Goal: Information Seeking & Learning: Learn about a topic

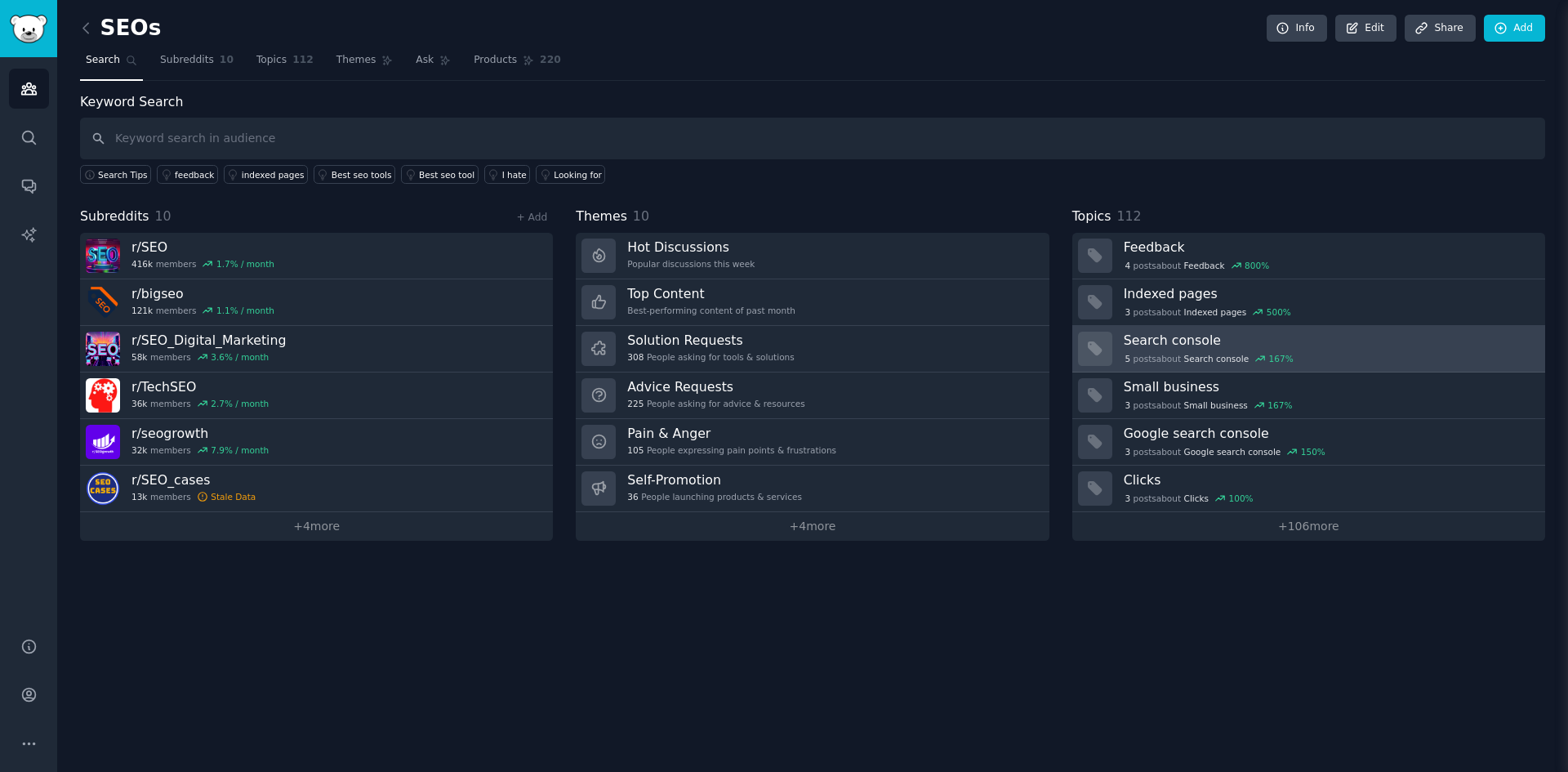
click at [1377, 358] on div "5 post s about Search console 167 %" at bounding box center [1329, 358] width 410 height 15
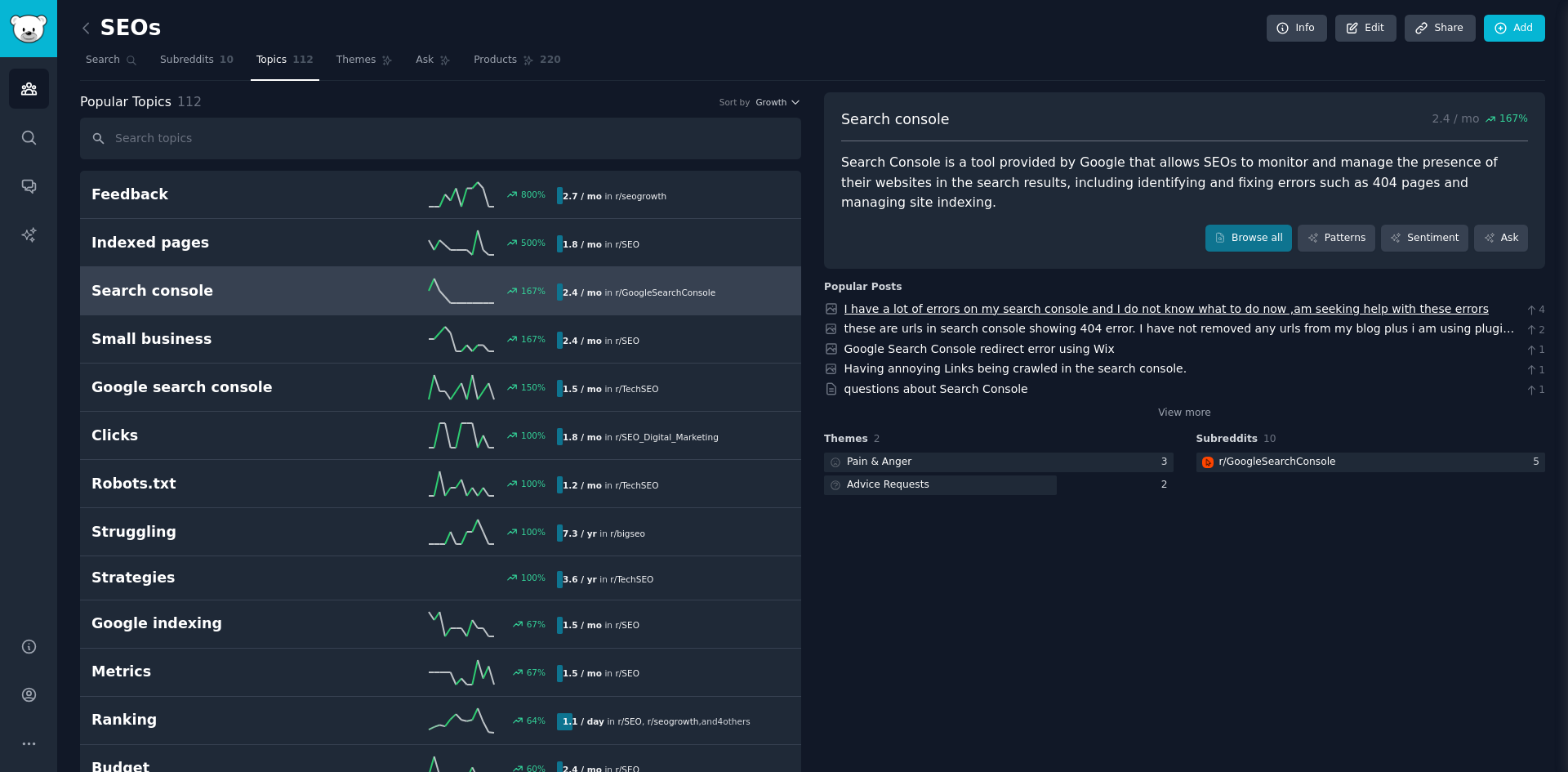
click at [1354, 302] on link "I have a lot of errors on my search console and I do not know what to do now ,a…" at bounding box center [1167, 308] width 645 height 13
click at [172, 62] on span "Subreddits" at bounding box center [187, 60] width 54 height 15
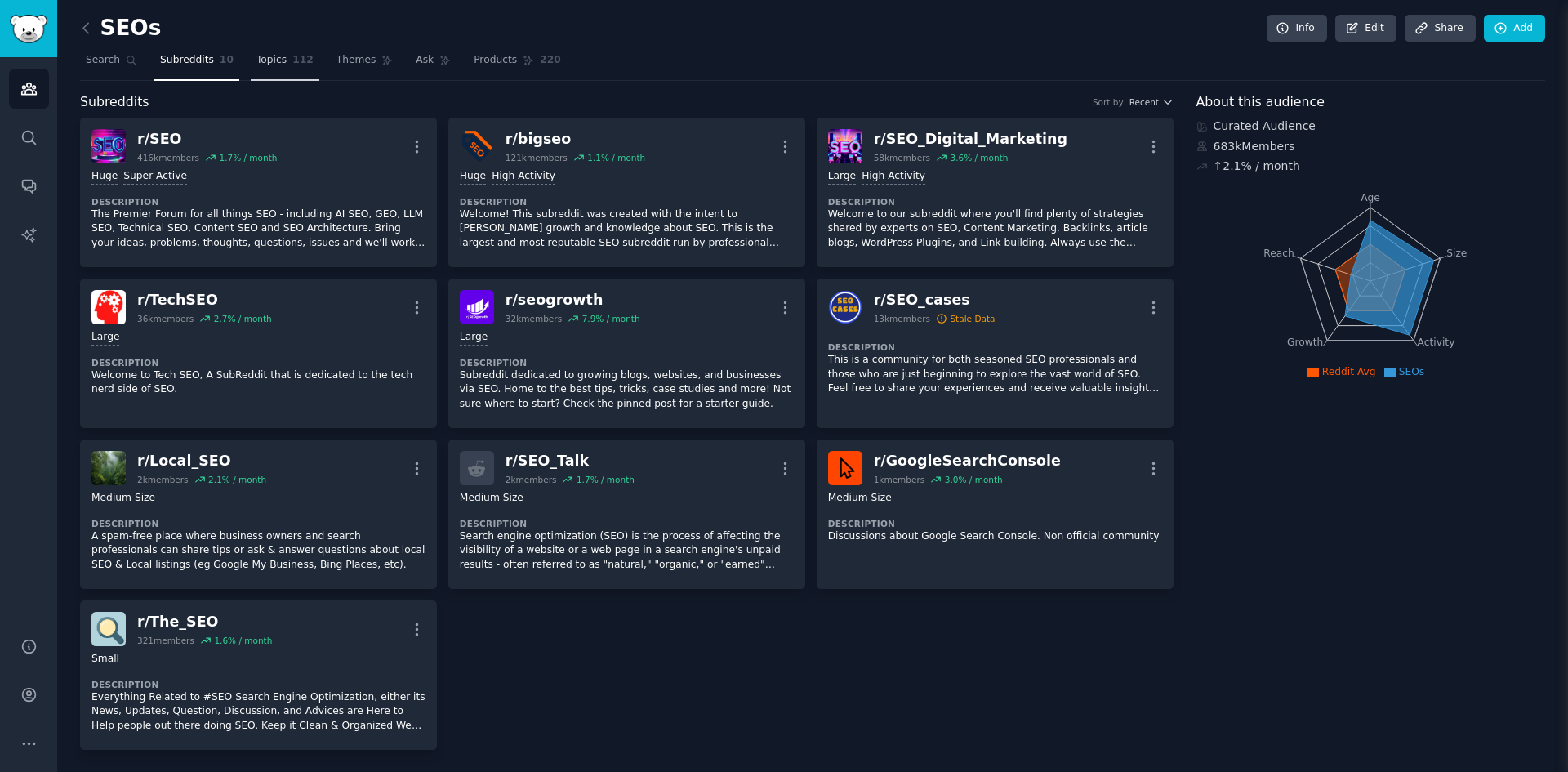
click at [293, 57] on span "112" at bounding box center [302, 60] width 21 height 15
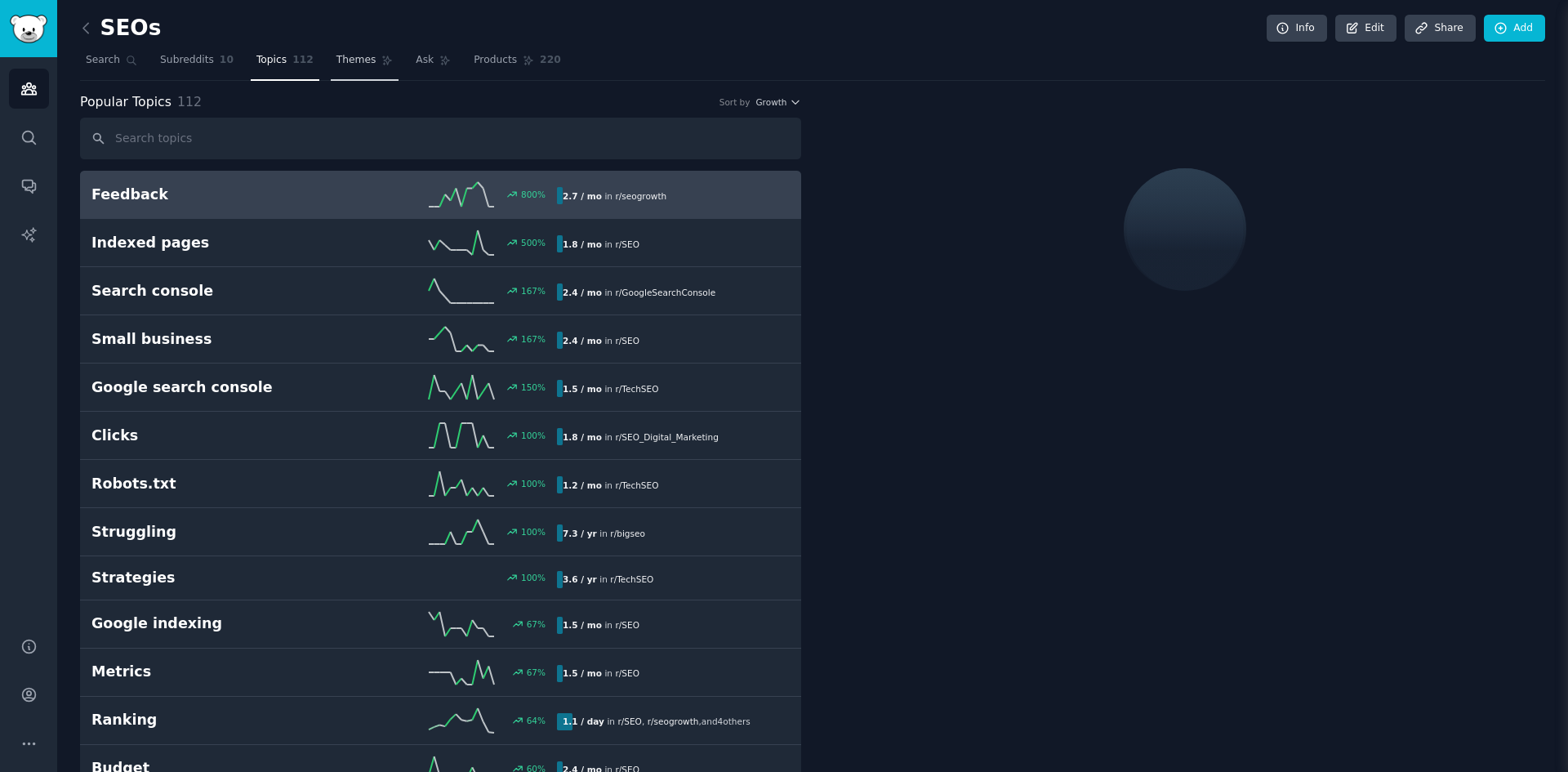
click at [349, 56] on span "Themes" at bounding box center [356, 60] width 40 height 15
